Goal: Navigation & Orientation: Find specific page/section

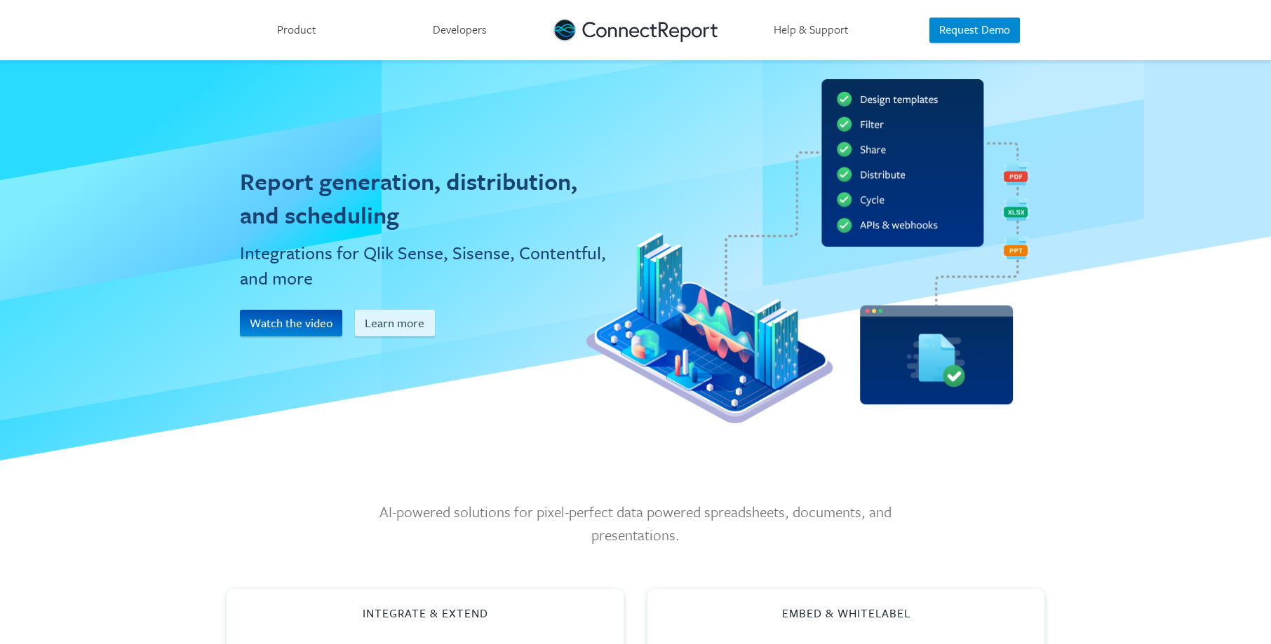
click at [297, 35] on link "Product" at bounding box center [296, 30] width 163 height 60
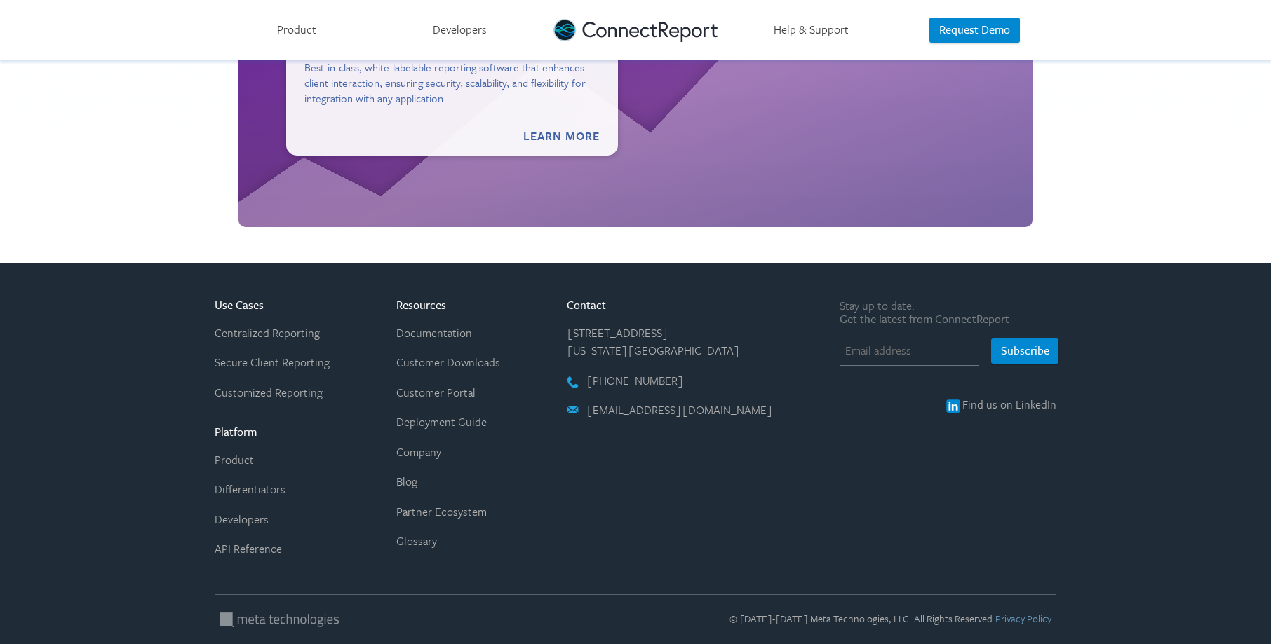
scroll to position [2298, 0]
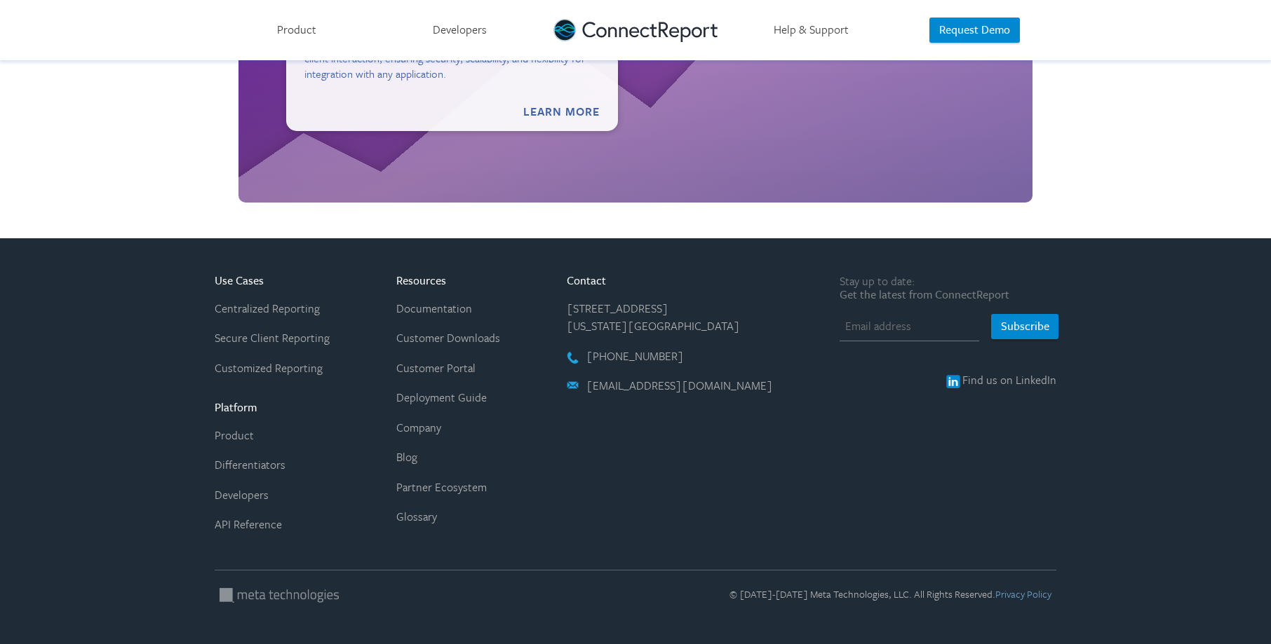
click at [264, 458] on link "Differentiators" at bounding box center [250, 465] width 71 height 17
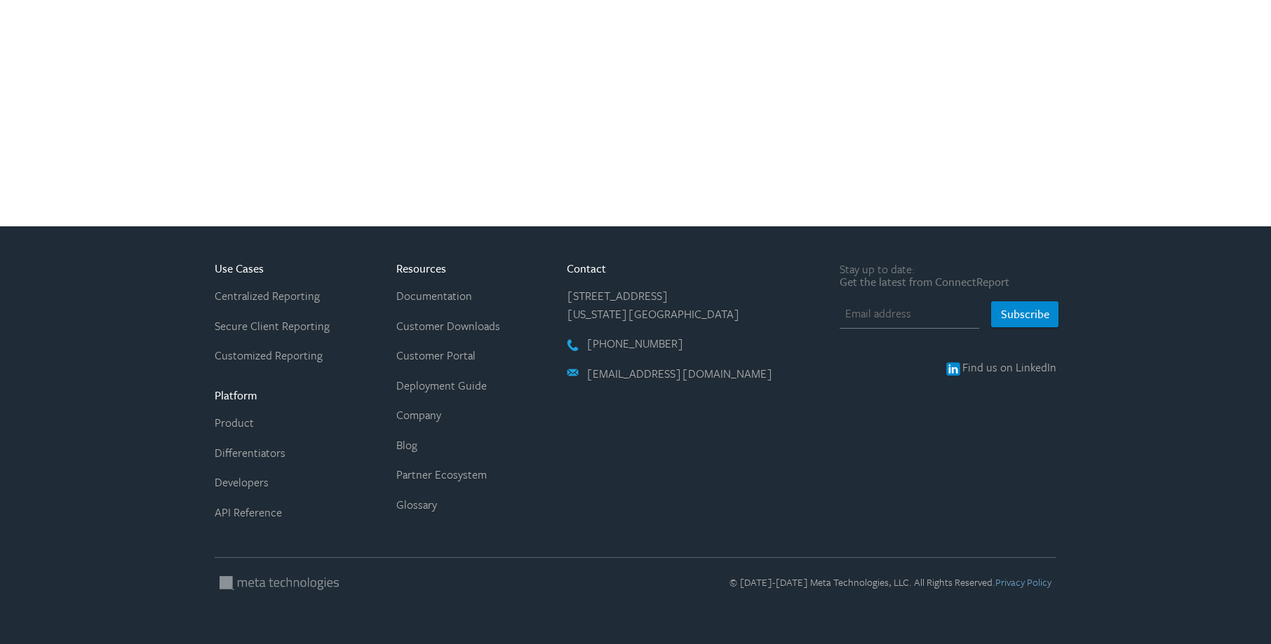
scroll to position [1952, 0]
click at [253, 459] on link "Differentiators" at bounding box center [250, 453] width 71 height 17
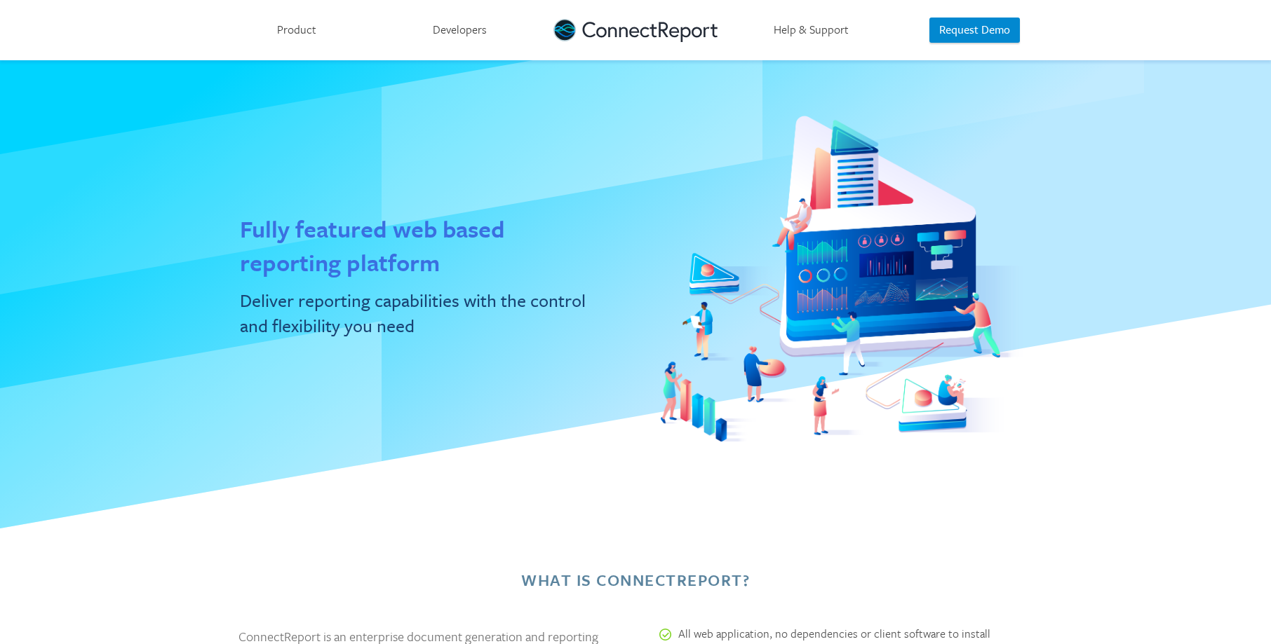
click at [802, 23] on link "Help & Support" at bounding box center [810, 30] width 163 height 60
